Goal: Task Accomplishment & Management: Complete application form

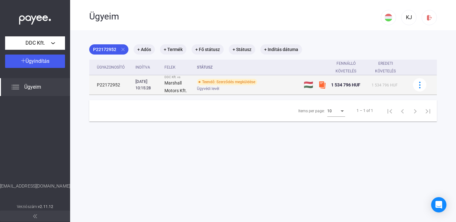
click at [243, 80] on div "Teendő: Szerződés megküldése" at bounding box center [227, 82] width 60 height 6
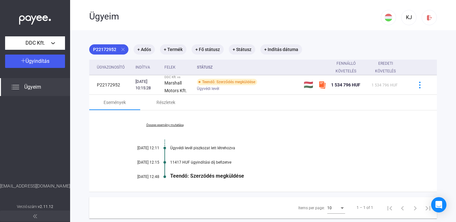
click at [221, 177] on div "Teendő: Szerződés megküldése" at bounding box center [287, 176] width 235 height 6
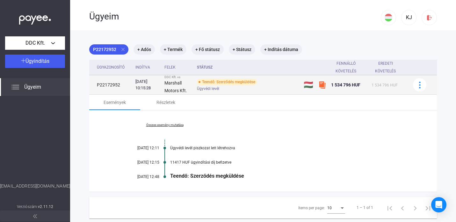
click at [219, 82] on div "Teendő: Szerződés megküldése" at bounding box center [227, 82] width 60 height 6
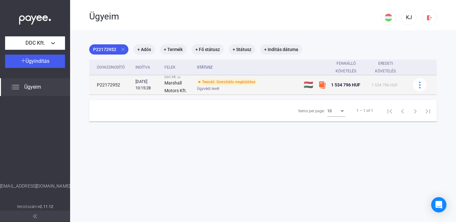
click at [219, 82] on div "Teendő: Szerződés megküldése" at bounding box center [227, 82] width 60 height 6
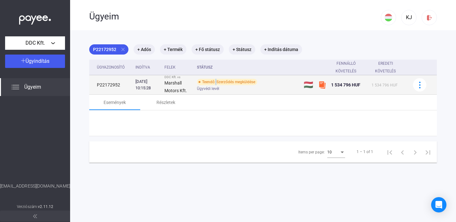
click at [219, 82] on div "Teendő: Szerződés megküldése" at bounding box center [227, 82] width 60 height 6
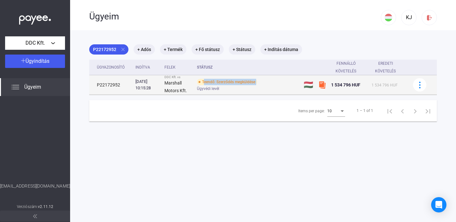
click at [219, 82] on div "Teendő: Szerződés megküldése" at bounding box center [227, 82] width 60 height 6
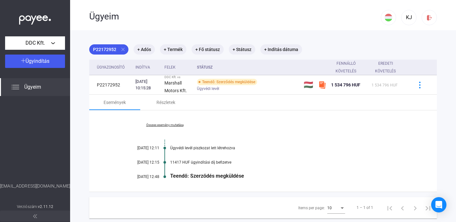
click at [173, 124] on link "Összes esemény mutatása" at bounding box center [164, 125] width 87 height 4
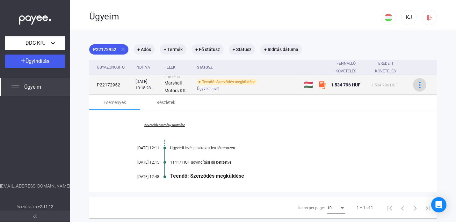
click at [421, 80] on button at bounding box center [419, 84] width 13 height 13
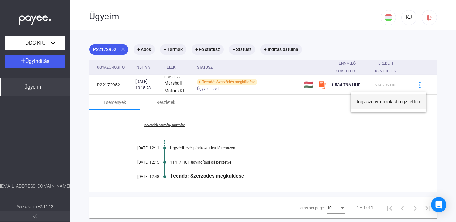
click at [385, 103] on button "Jogviszony igazolást rögzítettem" at bounding box center [389, 101] width 76 height 15
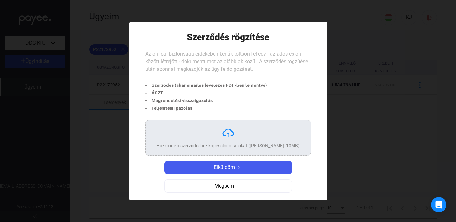
click at [155, 55] on span "Az ön jogi biztonsága érdekében kérjük töltsön fel egy - az adós és ön között l…" at bounding box center [226, 61] width 163 height 21
click at [200, 84] on li "Szerződés (akár emailes levelezés PDF-ben lementve)" at bounding box center [206, 85] width 122 height 8
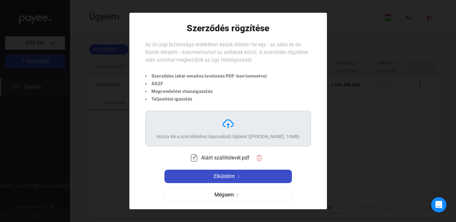
click at [234, 179] on span "Elküldöm" at bounding box center [224, 176] width 21 height 8
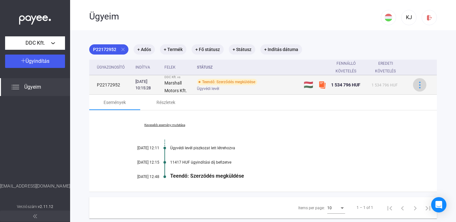
click at [418, 84] on img at bounding box center [420, 85] width 7 height 7
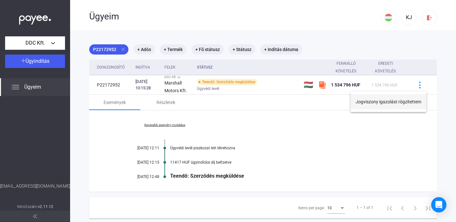
click at [403, 103] on button "Jogviszony igazolást rögzítettem" at bounding box center [389, 101] width 76 height 15
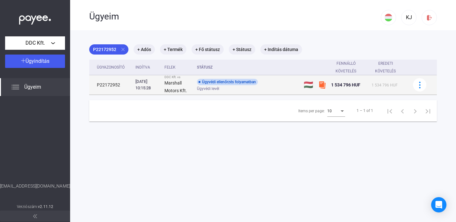
click at [223, 83] on div "Ügyvédi ellenőrzés folyamatban" at bounding box center [227, 82] width 61 height 6
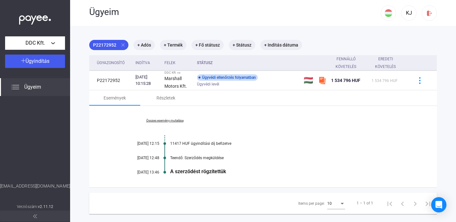
scroll to position [5, 0]
